Goal: Task Accomplishment & Management: Use online tool/utility

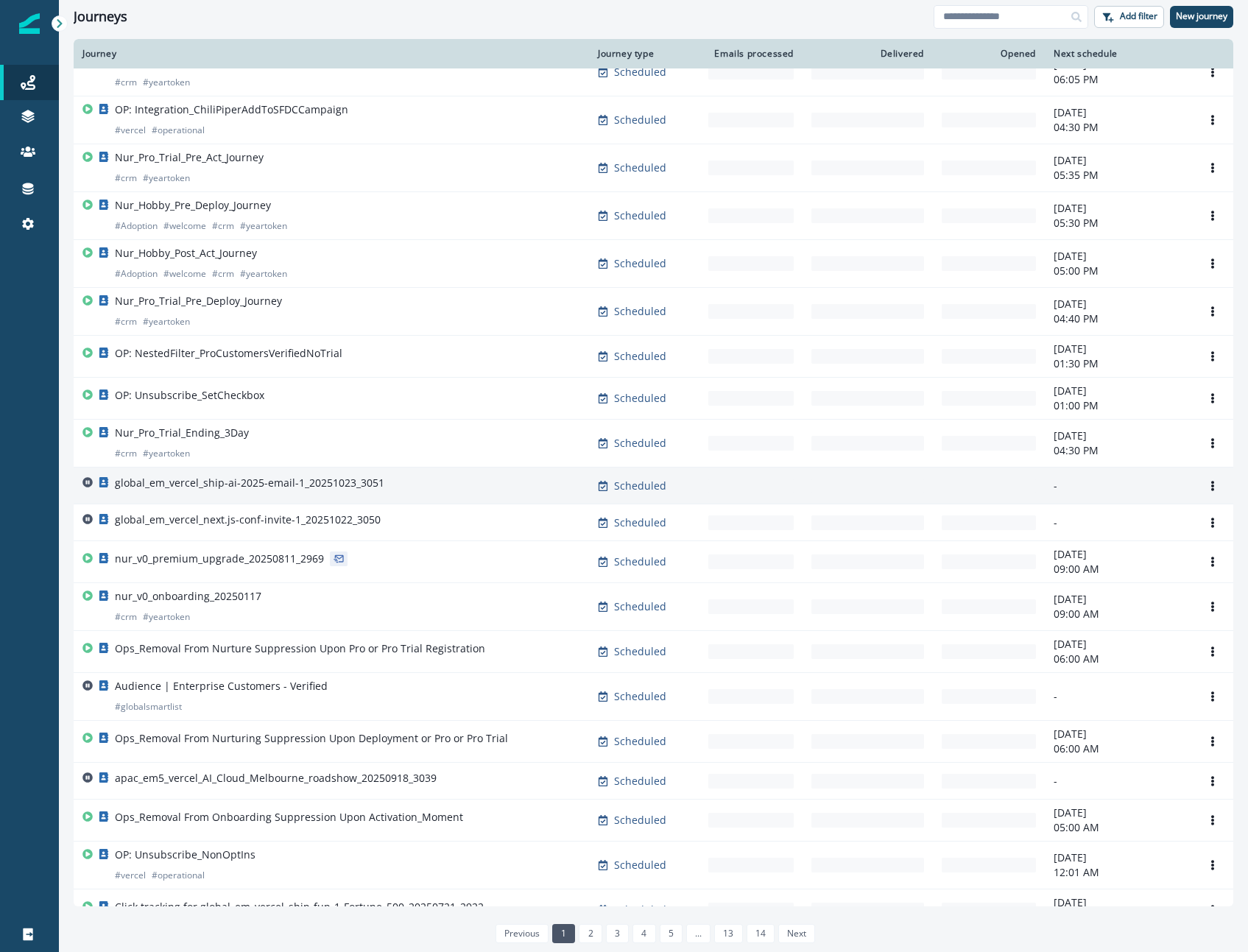
scroll to position [418, 0]
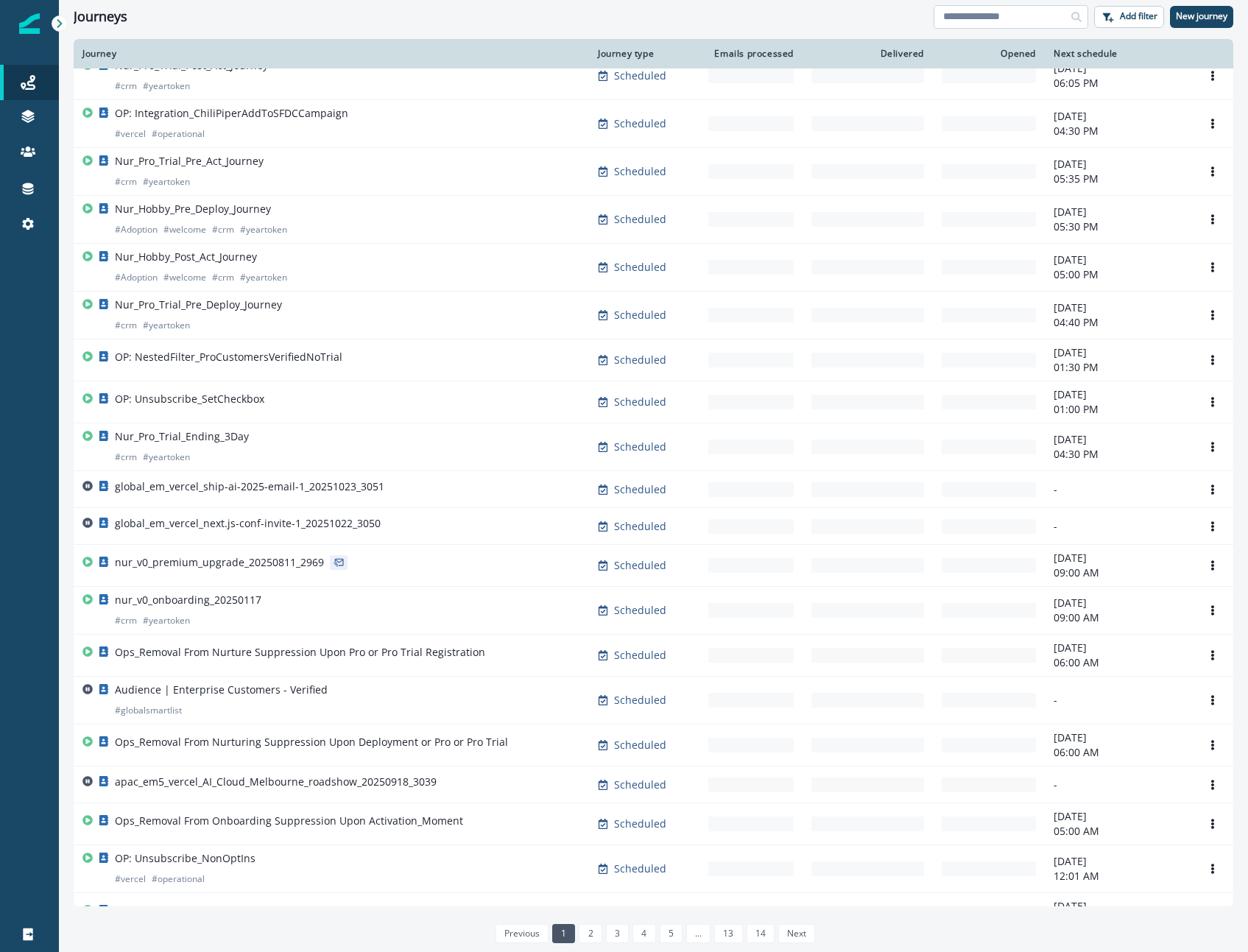
click at [987, 6] on input at bounding box center [1010, 17] width 154 height 24
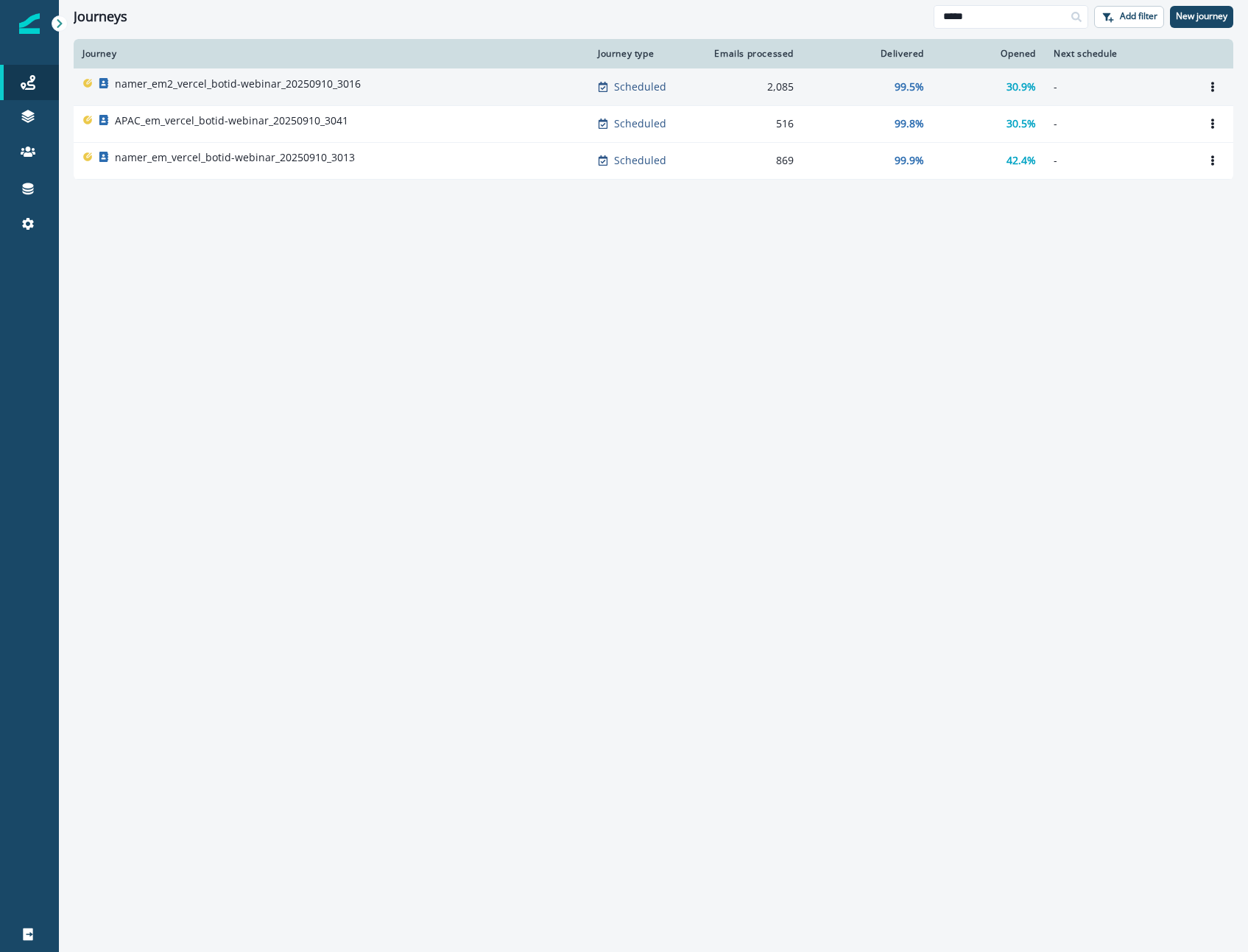
type input "*****"
click at [413, 97] on td "namer_em2_vercel_botid-webinar_20250910_3016" at bounding box center [331, 86] width 516 height 37
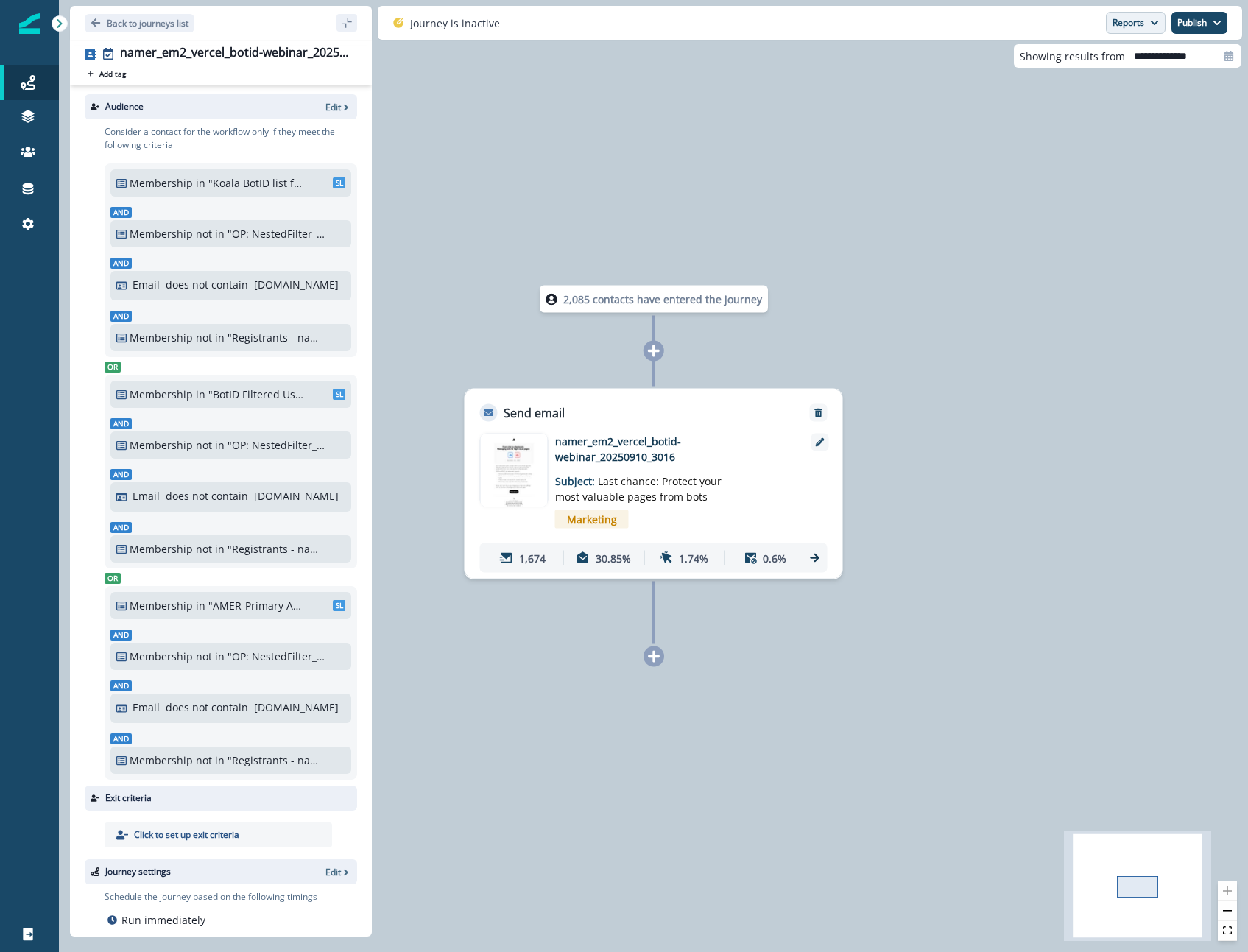
click at [1143, 32] on button "Reports" at bounding box center [1135, 23] width 60 height 22
click at [1109, 61] on button "Email Report" at bounding box center [1080, 59] width 166 height 26
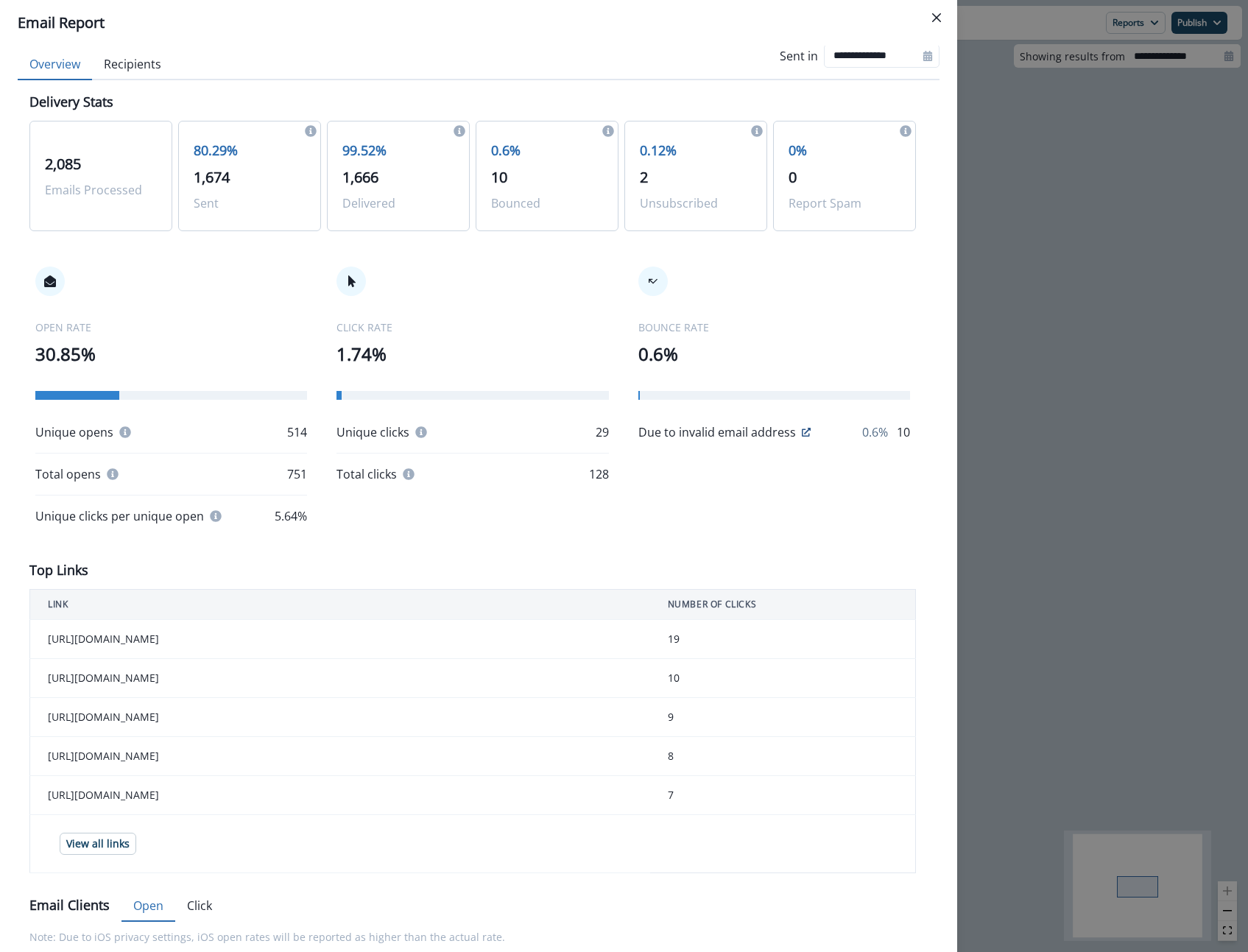
scroll to position [26, 0]
